Goal: Task Accomplishment & Management: Complete application form

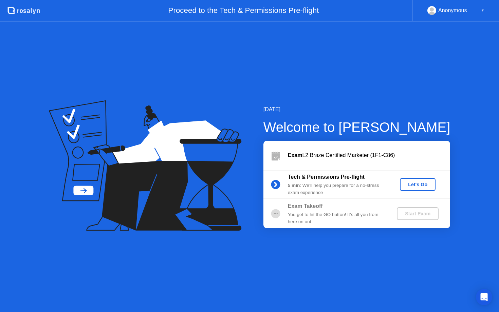
click at [406, 189] on button "Let's Go" at bounding box center [418, 184] width 36 height 13
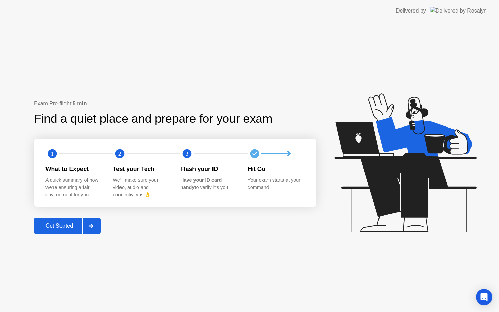
click at [47, 225] on div "Get Started" at bounding box center [59, 226] width 46 height 6
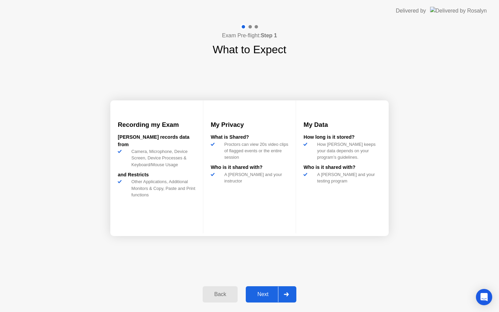
click at [261, 297] on div "Next" at bounding box center [263, 294] width 30 height 6
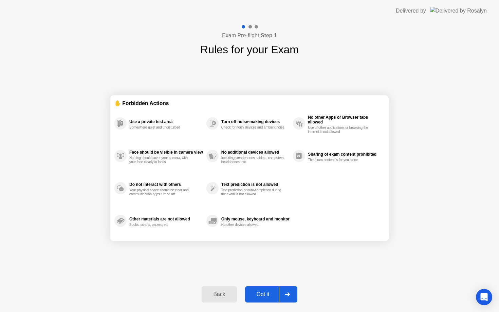
click at [261, 297] on div "Got it" at bounding box center [263, 294] width 32 height 6
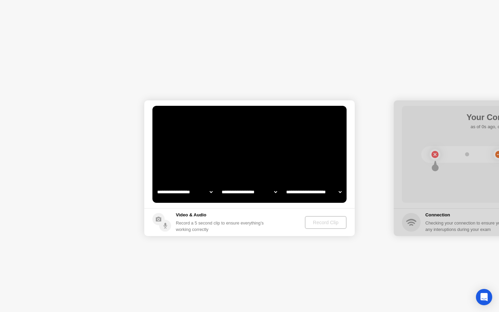
select select "**********"
select select "*******"
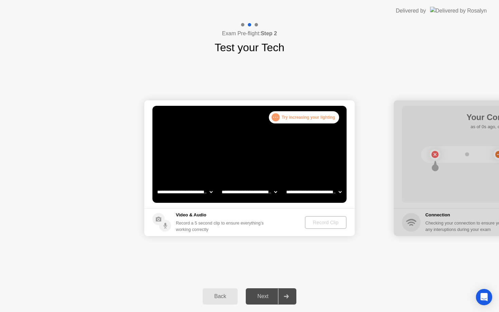
click at [273, 116] on div ". . ." at bounding box center [275, 117] width 8 height 8
click at [312, 160] on video at bounding box center [249, 154] width 194 height 97
click at [307, 225] on div "Record Clip" at bounding box center [325, 222] width 36 height 5
click at [310, 261] on div "**********" at bounding box center [249, 168] width 499 height 225
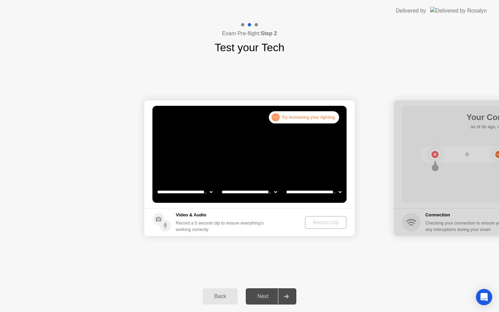
click at [277, 117] on div ". . ." at bounding box center [275, 117] width 8 height 8
click at [263, 192] on select "**********" at bounding box center [249, 192] width 58 height 14
click at [209, 196] on select "**********" at bounding box center [185, 192] width 58 height 14
click at [268, 163] on video at bounding box center [249, 154] width 194 height 97
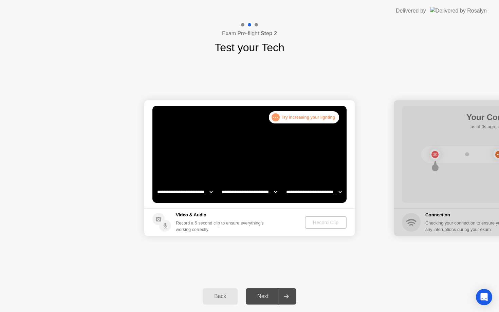
click at [357, 255] on div "**********" at bounding box center [249, 168] width 499 height 225
click at [276, 115] on div ". . ." at bounding box center [275, 117] width 8 height 8
click at [306, 115] on div ". . . Try increasing your lighting" at bounding box center [304, 117] width 70 height 12
click at [318, 217] on button "Record Clip" at bounding box center [325, 222] width 41 height 13
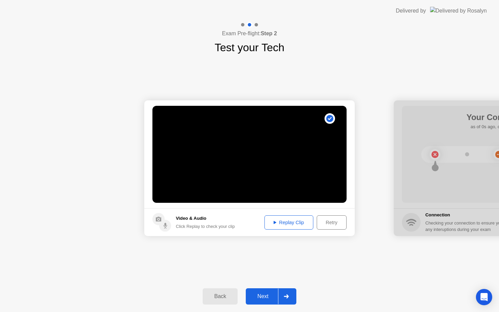
click at [275, 298] on div "Next" at bounding box center [263, 296] width 30 height 6
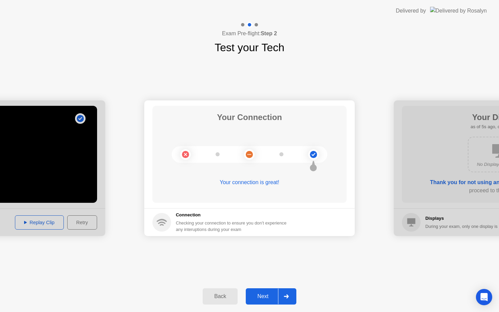
click at [269, 301] on button "Next" at bounding box center [271, 296] width 51 height 16
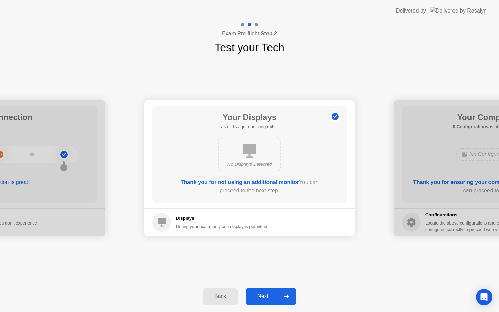
click at [269, 301] on button "Next" at bounding box center [271, 296] width 51 height 16
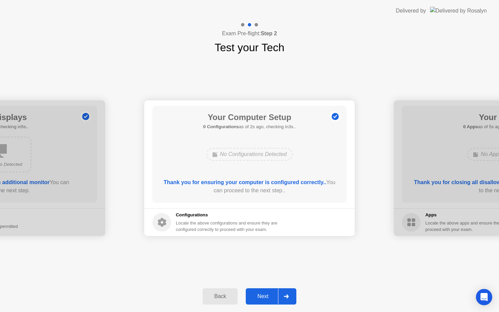
click at [269, 301] on button "Next" at bounding box center [271, 296] width 51 height 16
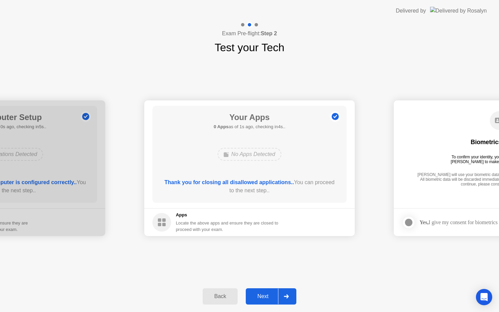
click at [269, 301] on button "Next" at bounding box center [271, 296] width 51 height 16
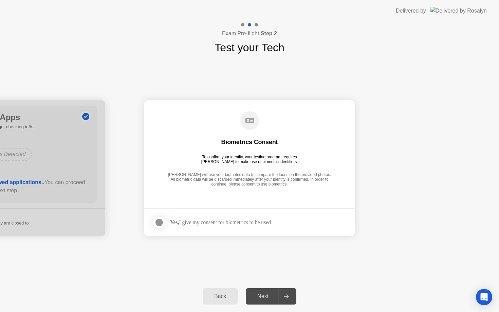
click at [159, 221] on div at bounding box center [159, 222] width 8 height 8
click at [256, 292] on button "Next" at bounding box center [271, 296] width 51 height 16
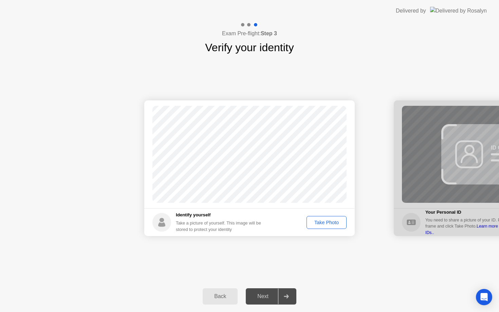
click at [324, 226] on button "Take Photo" at bounding box center [326, 222] width 40 height 13
click at [258, 298] on div "Next" at bounding box center [263, 296] width 30 height 6
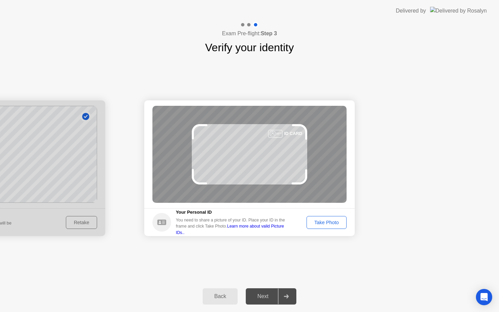
click at [335, 227] on button "Take Photo" at bounding box center [326, 222] width 40 height 13
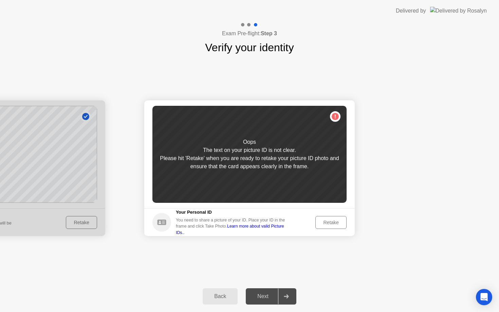
click at [335, 227] on button "Retake" at bounding box center [330, 222] width 31 height 13
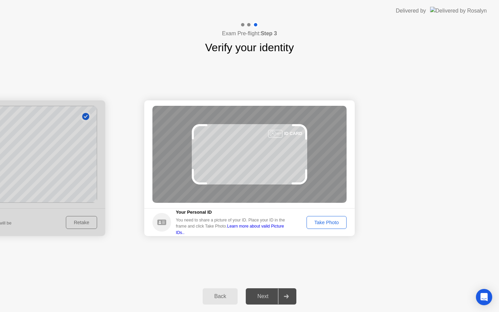
click at [335, 227] on button "Take Photo" at bounding box center [326, 222] width 40 height 13
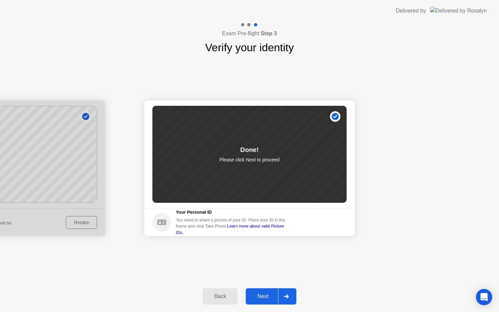
click at [260, 295] on div "Next" at bounding box center [263, 296] width 30 height 6
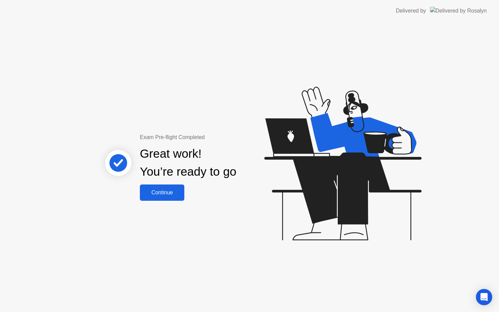
click at [153, 185] on button "Continue" at bounding box center [162, 193] width 44 height 16
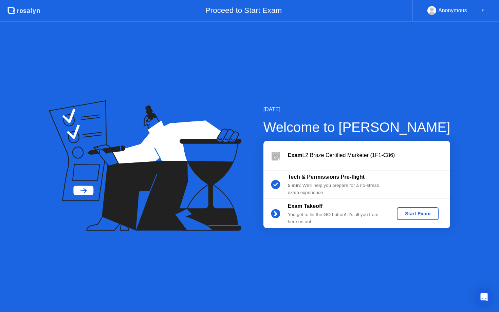
click at [406, 210] on button "Start Exam" at bounding box center [418, 213] width 42 height 13
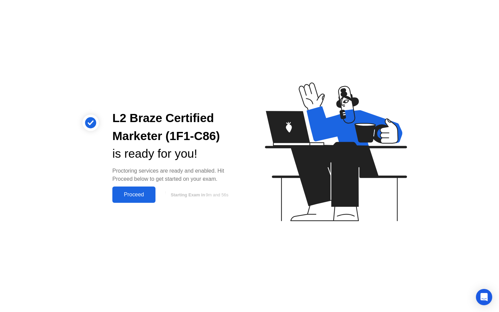
click at [142, 199] on button "Proceed" at bounding box center [133, 195] width 43 height 16
